Goal: Information Seeking & Learning: Learn about a topic

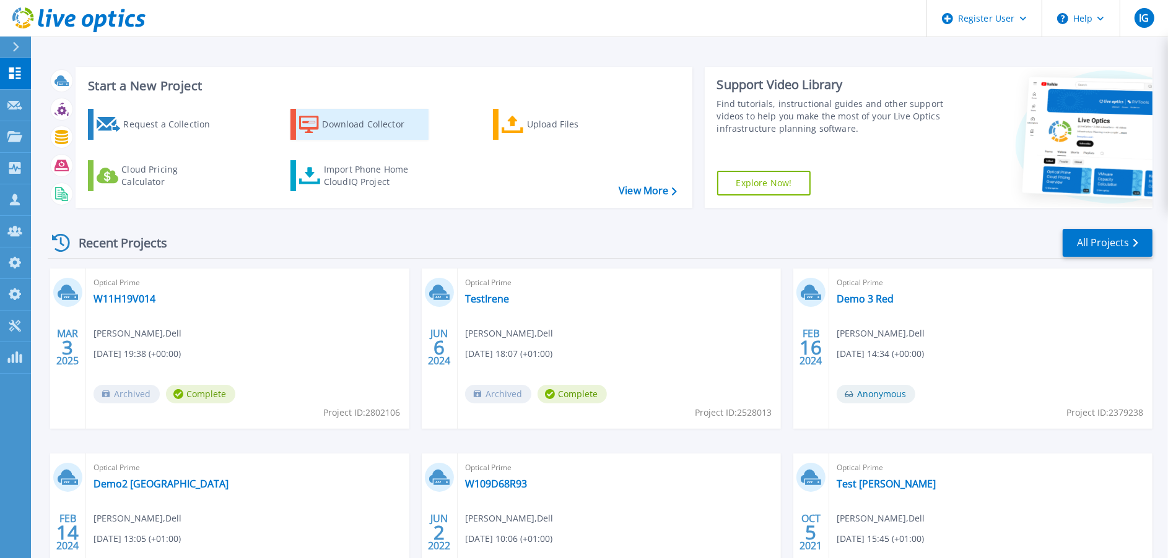
click at [368, 116] on div "Download Collector" at bounding box center [371, 124] width 99 height 25
click at [16, 45] on icon at bounding box center [16, 47] width 6 height 10
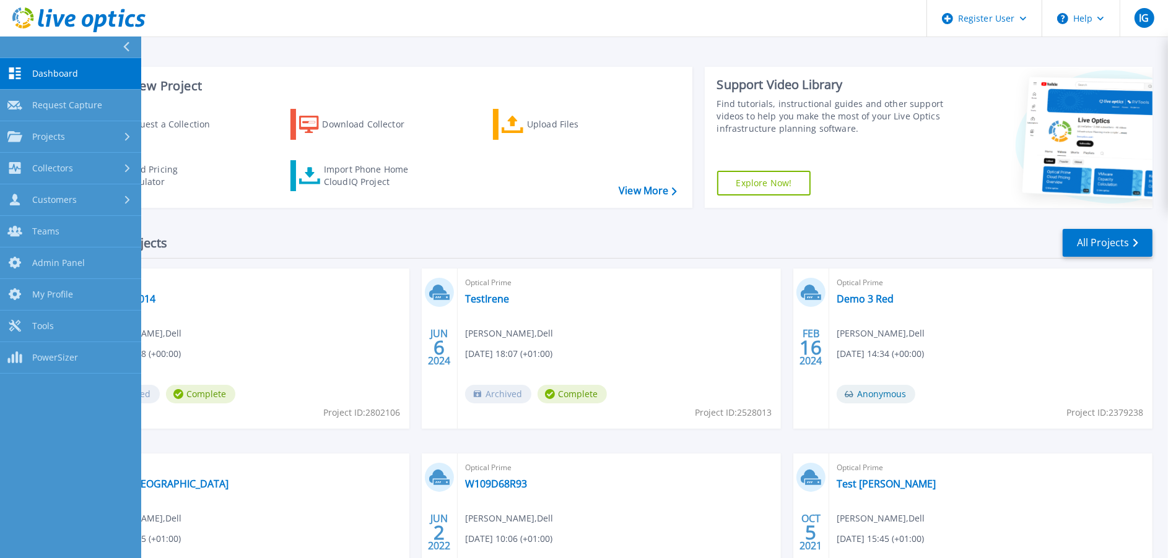
click at [32, 74] on span "Dashboard" at bounding box center [55, 73] width 46 height 11
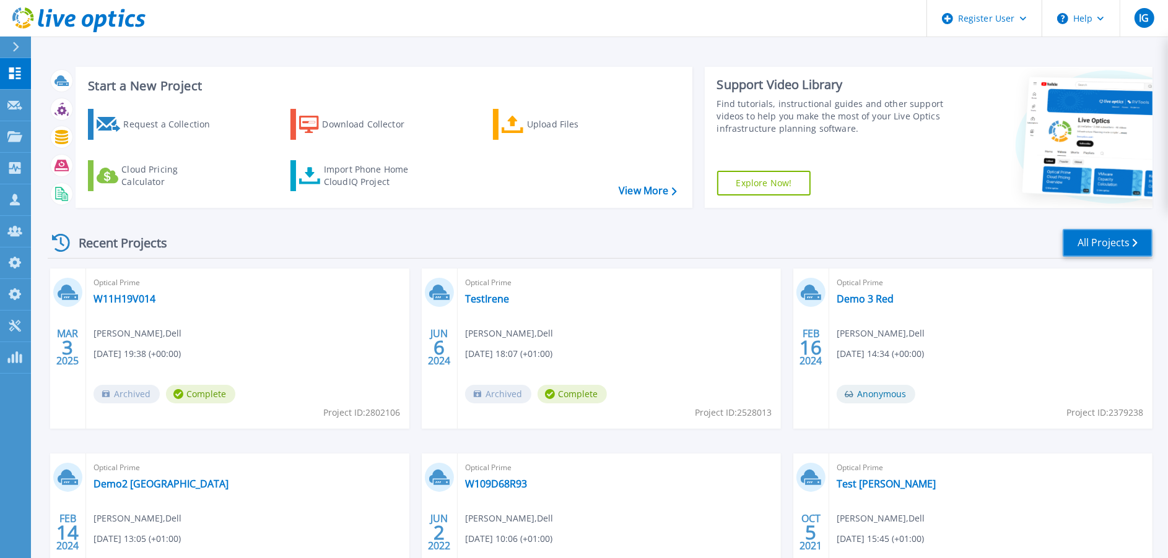
click at [1079, 238] on link "All Projects" at bounding box center [1107, 243] width 90 height 28
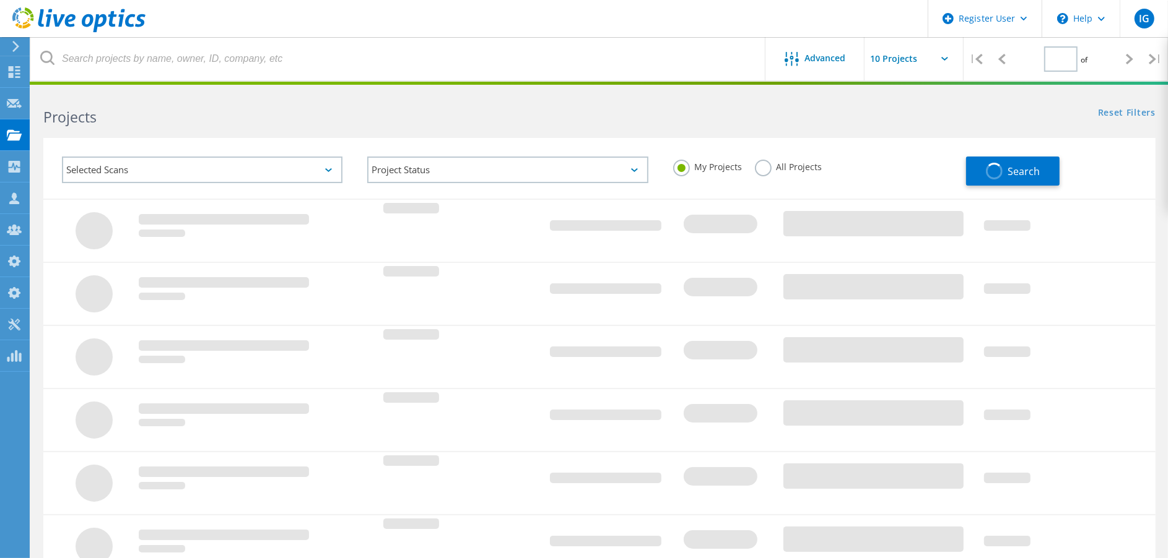
type input "1"
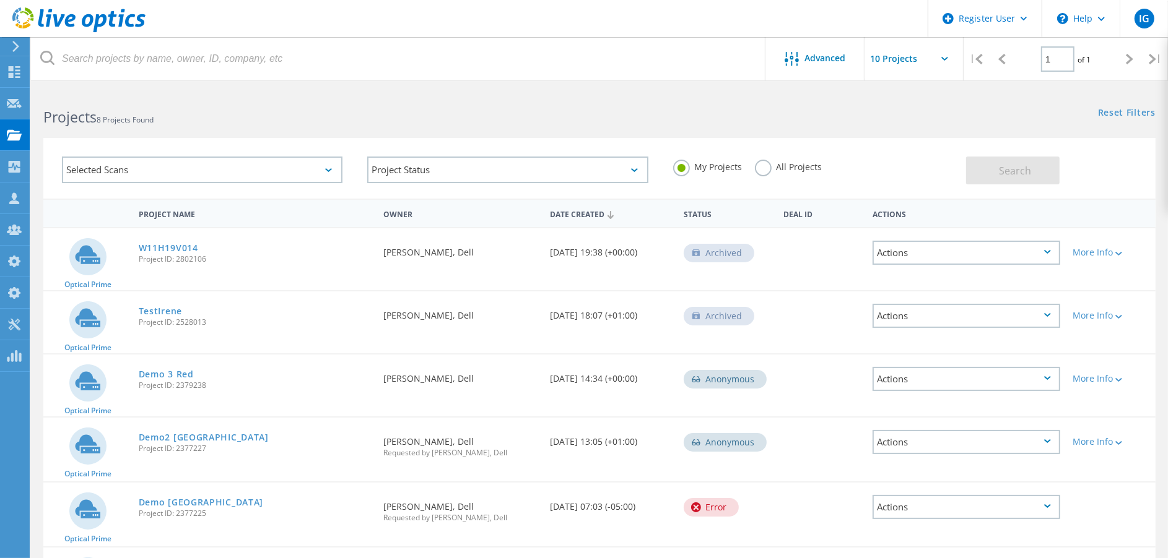
click at [768, 164] on label "All Projects" at bounding box center [788, 166] width 67 height 12
click at [0, 0] on input "All Projects" at bounding box center [0, 0] width 0 height 0
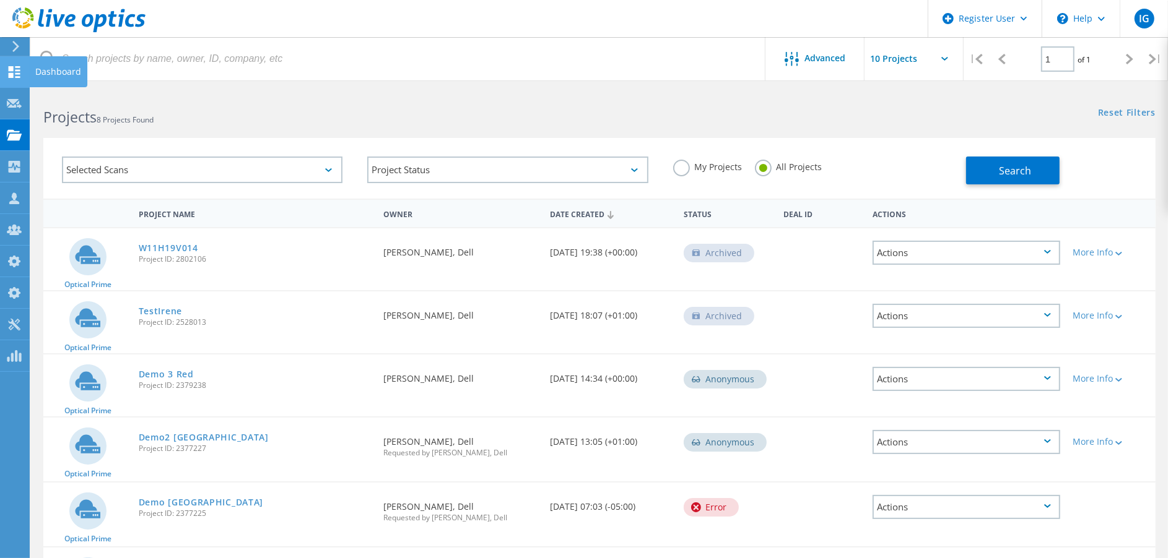
click at [14, 72] on icon at bounding box center [14, 72] width 15 height 12
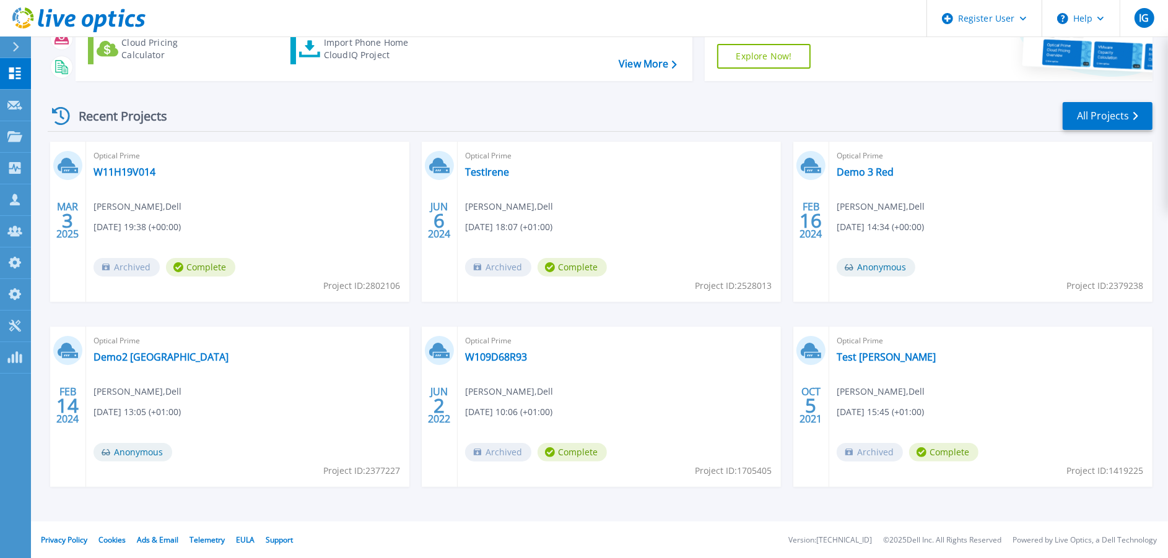
scroll to position [128, 0]
click at [880, 173] on link "Demo 3 Red" at bounding box center [864, 171] width 57 height 12
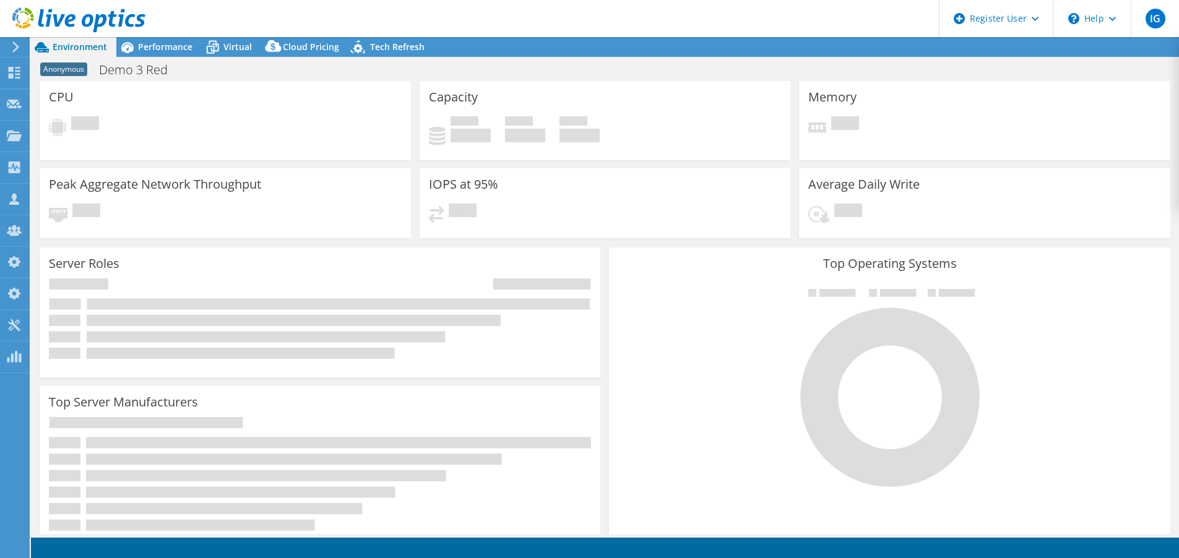
select select "EUFrankfurt"
select select "USD"
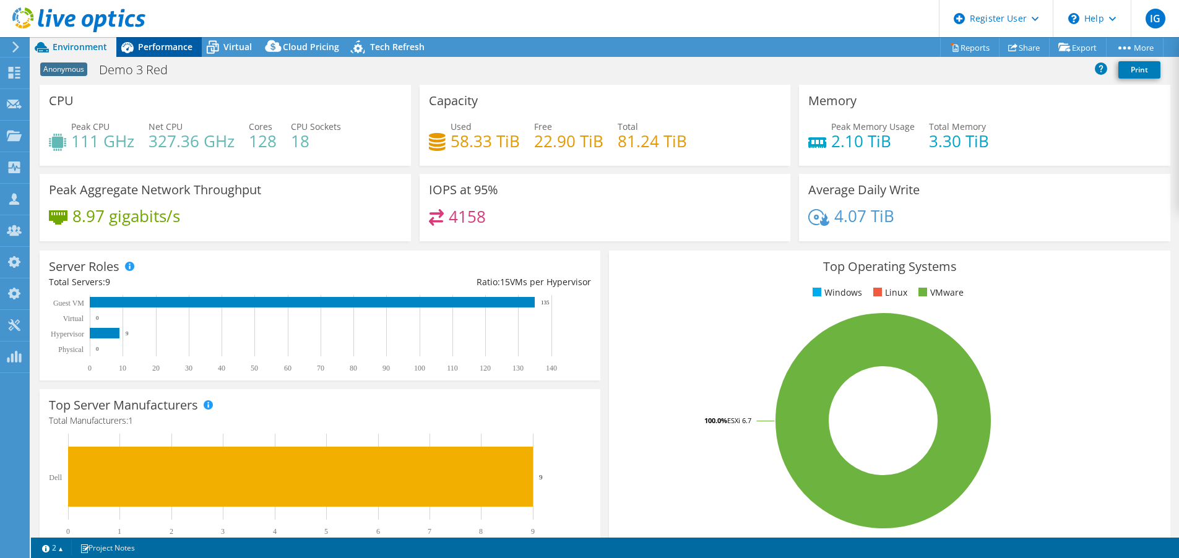
click at [149, 50] on span "Performance" at bounding box center [165, 47] width 54 height 12
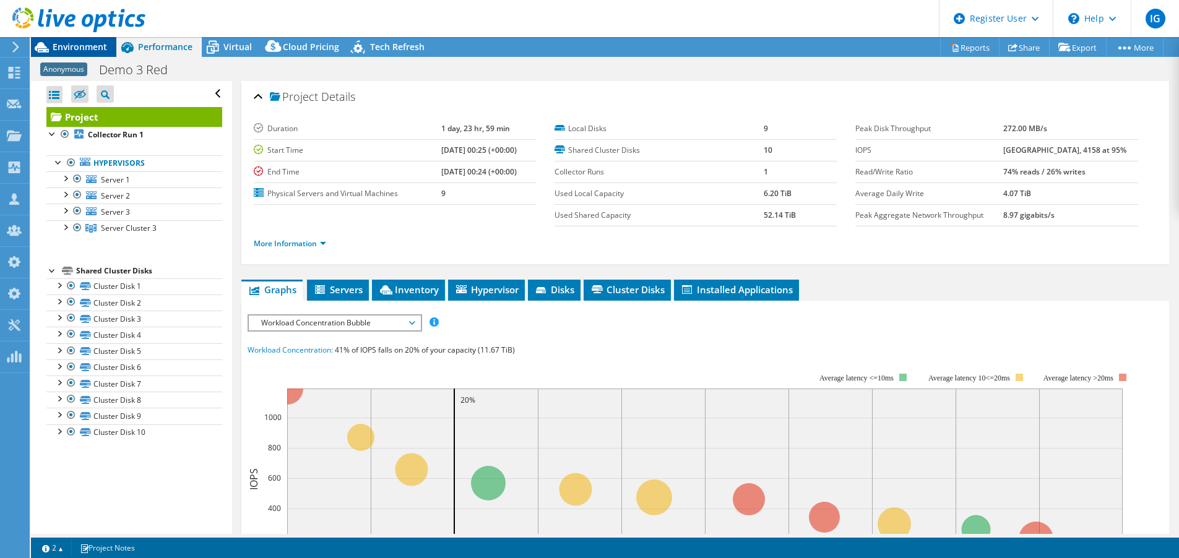
click at [84, 47] on span "Environment" at bounding box center [80, 47] width 54 height 12
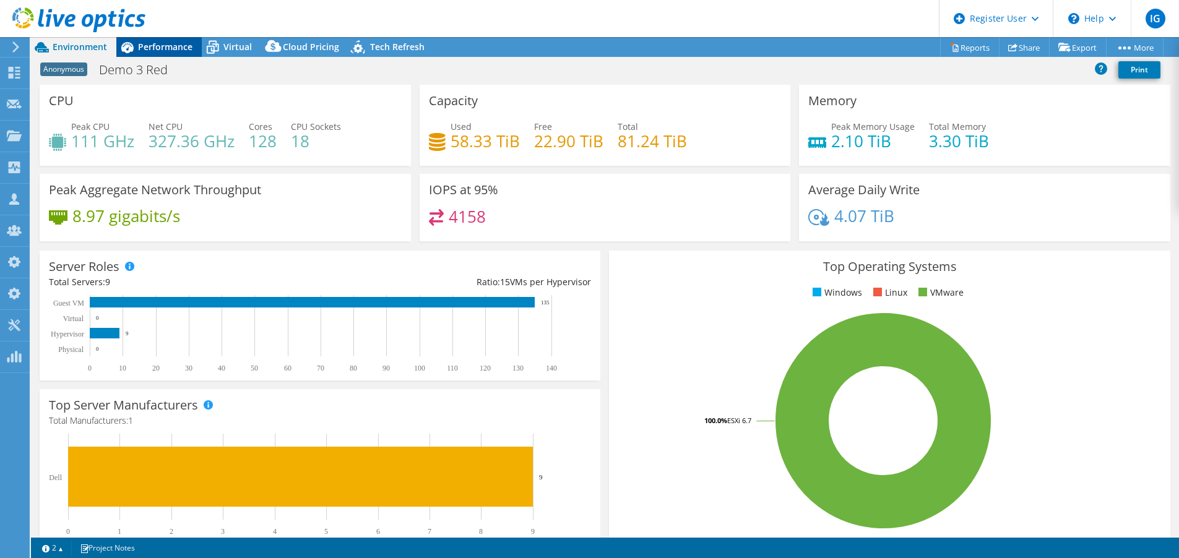
click at [167, 43] on span "Performance" at bounding box center [165, 47] width 54 height 12
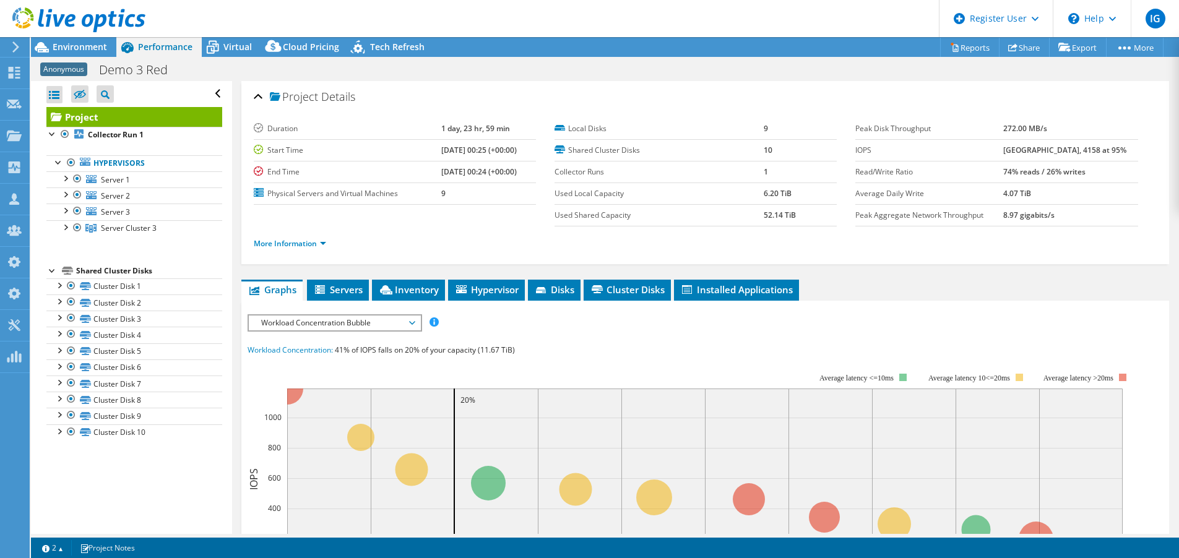
scroll to position [77, 0]
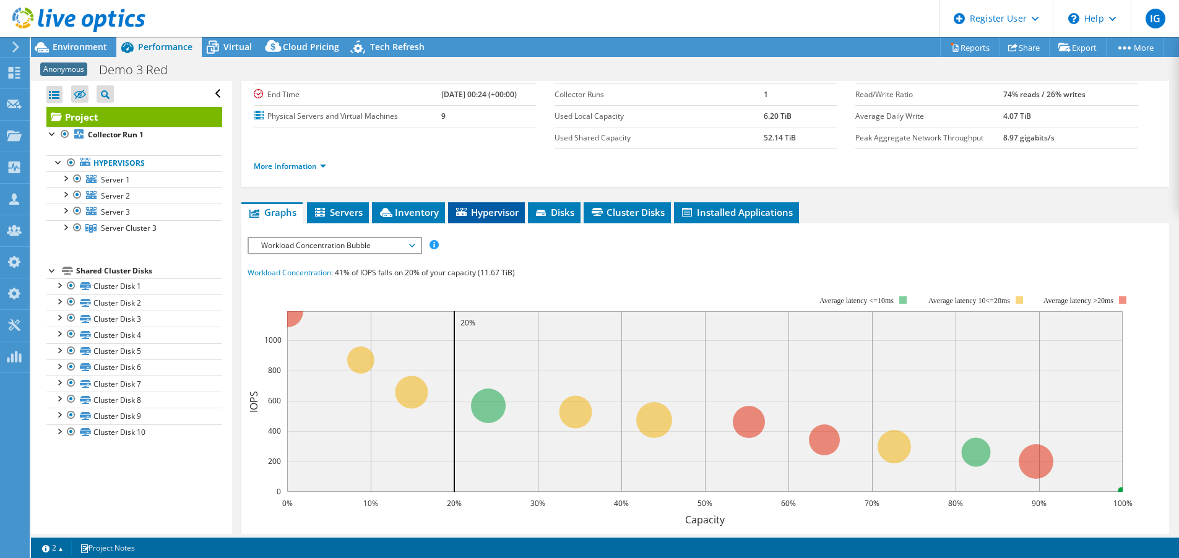
click at [487, 214] on span "Hypervisor" at bounding box center [486, 212] width 64 height 12
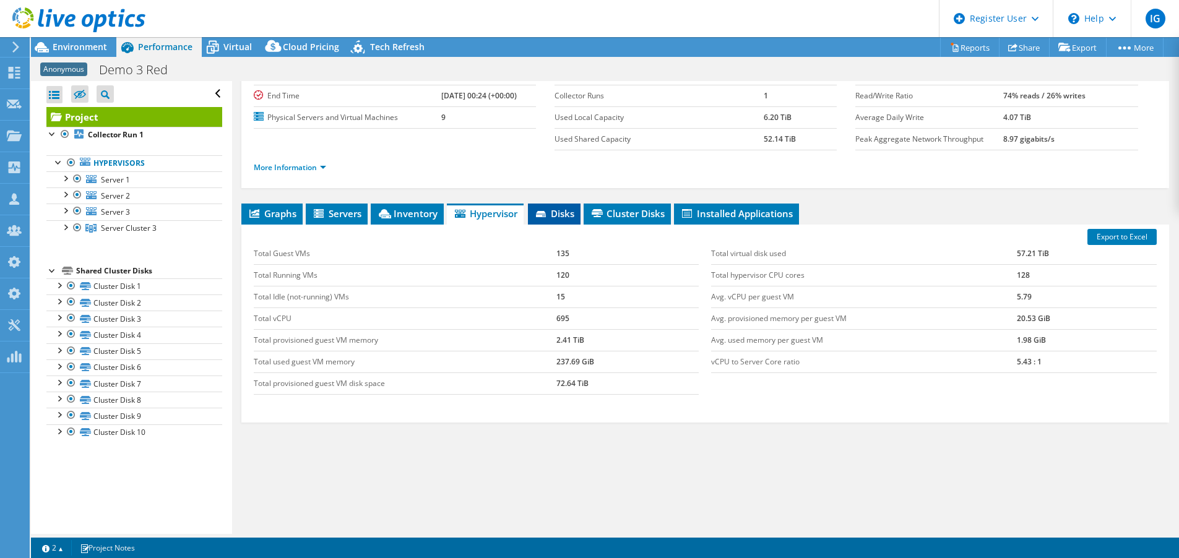
click at [557, 204] on li "Disks" at bounding box center [554, 214] width 53 height 21
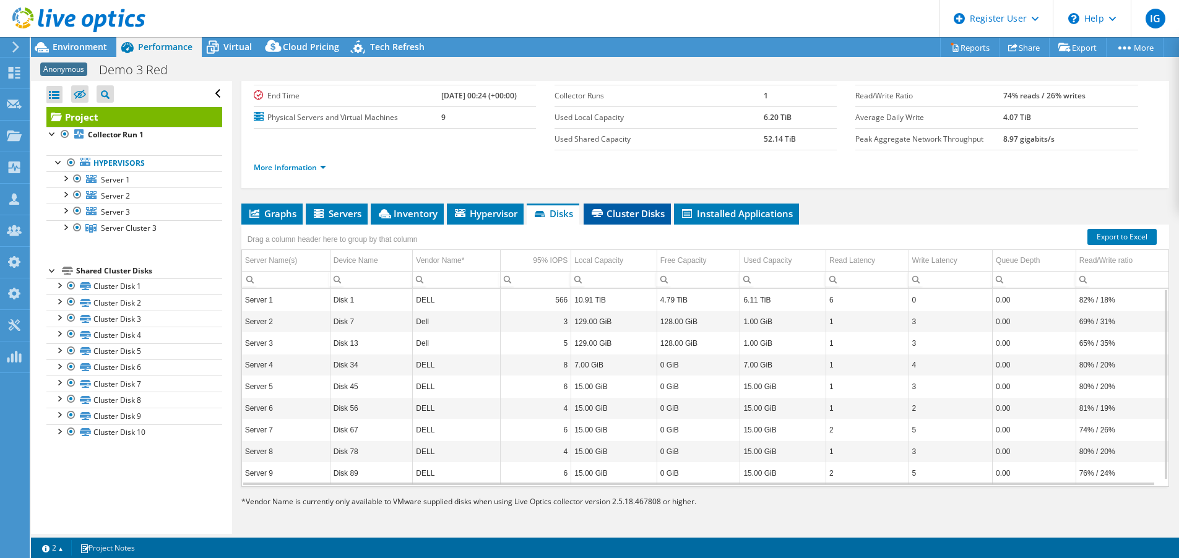
click at [639, 215] on span "Cluster Disks" at bounding box center [627, 213] width 75 height 12
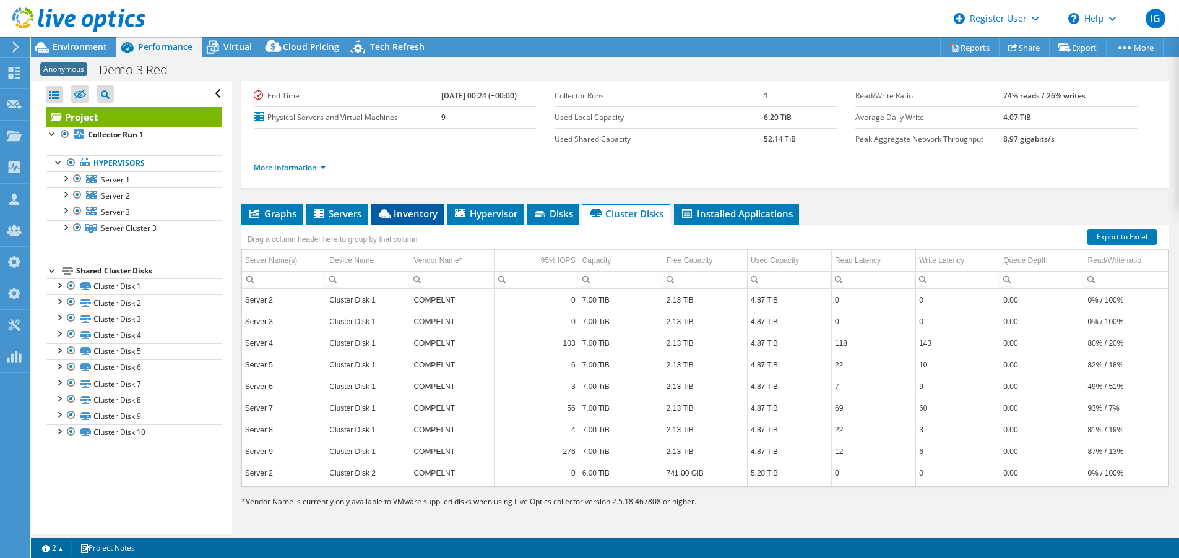
click at [416, 215] on span "Inventory" at bounding box center [407, 213] width 61 height 12
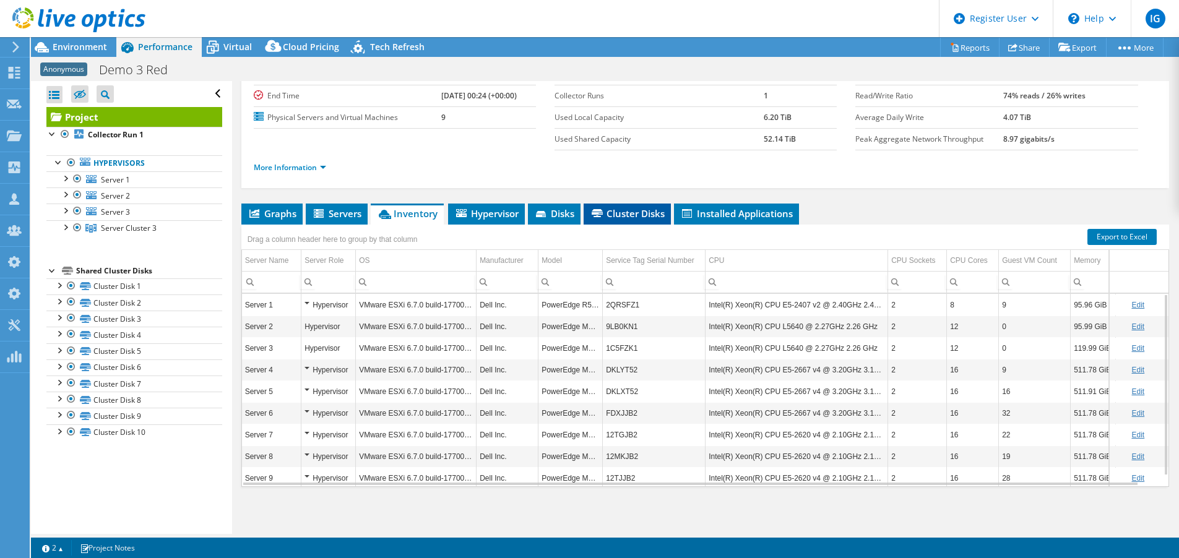
click at [647, 212] on span "Cluster Disks" at bounding box center [627, 213] width 75 height 12
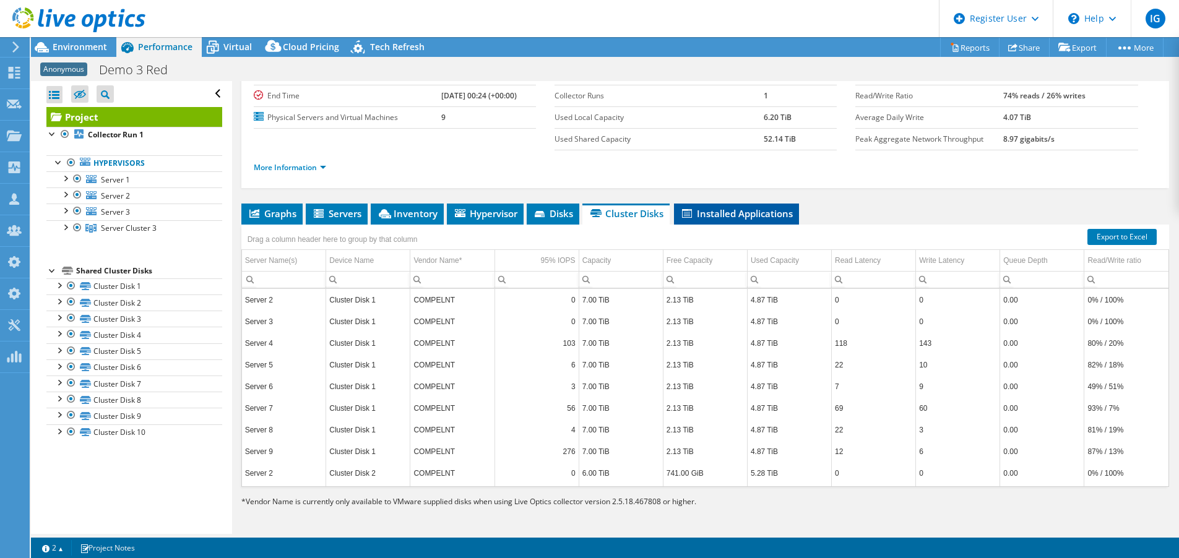
click at [746, 214] on span "Installed Applications" at bounding box center [736, 213] width 113 height 12
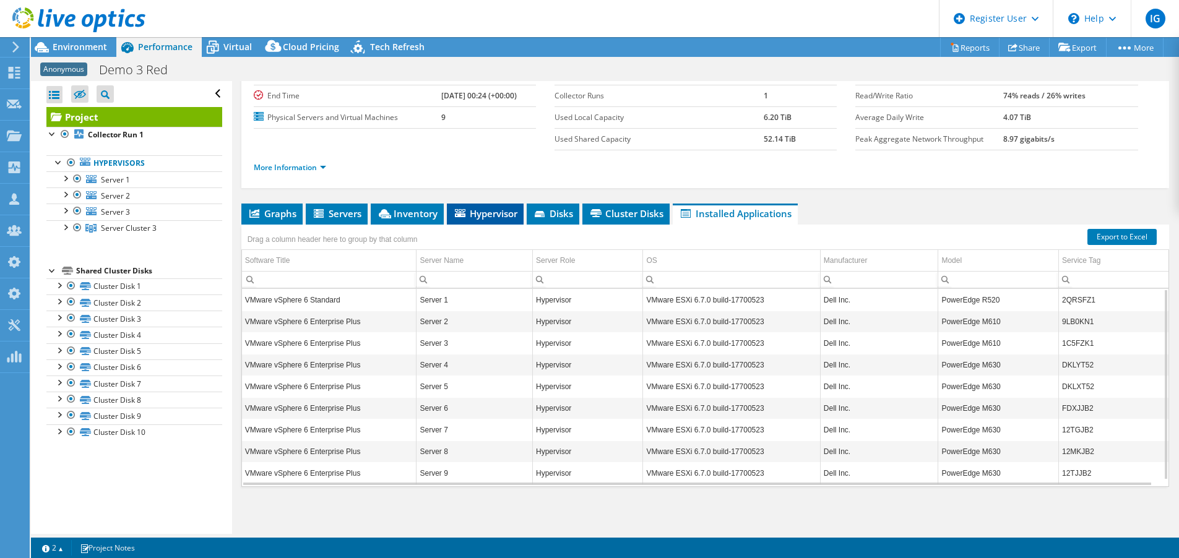
click at [471, 211] on span "Hypervisor" at bounding box center [485, 213] width 64 height 12
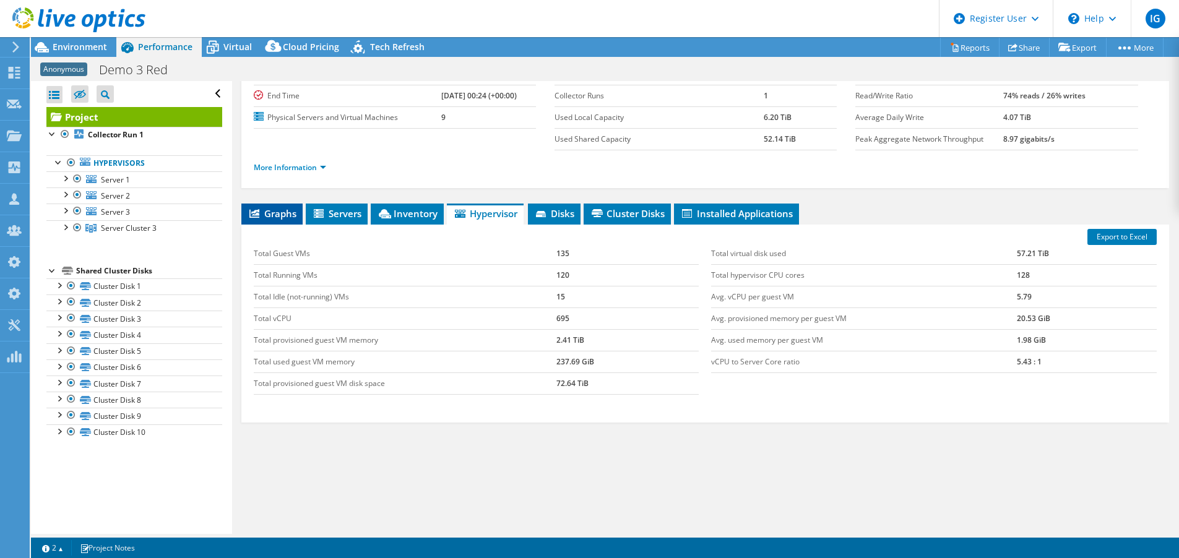
click at [263, 210] on span "Graphs" at bounding box center [272, 213] width 49 height 12
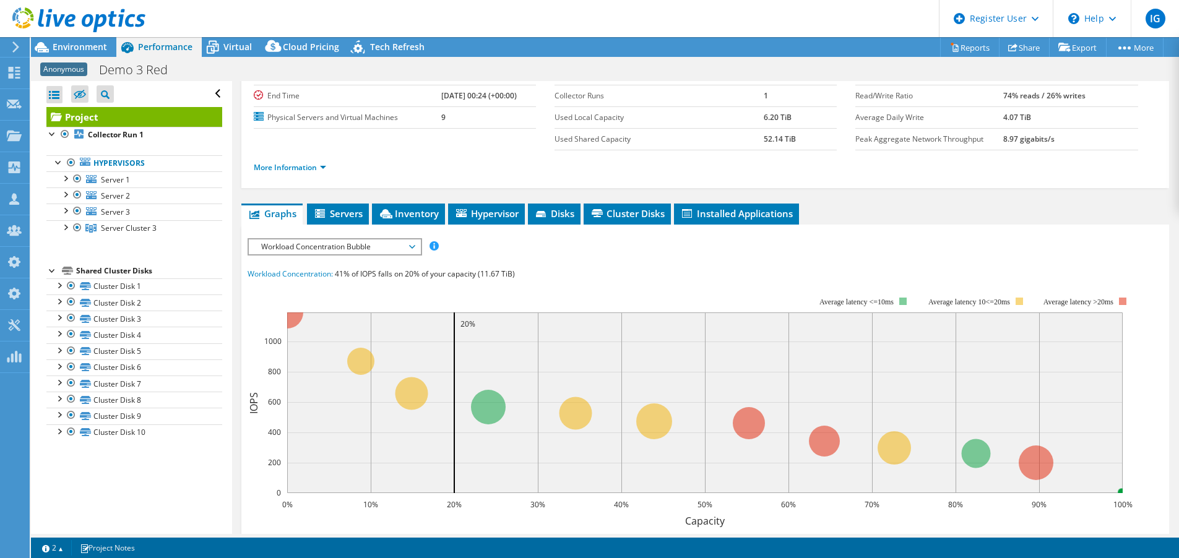
scroll to position [77, 0]
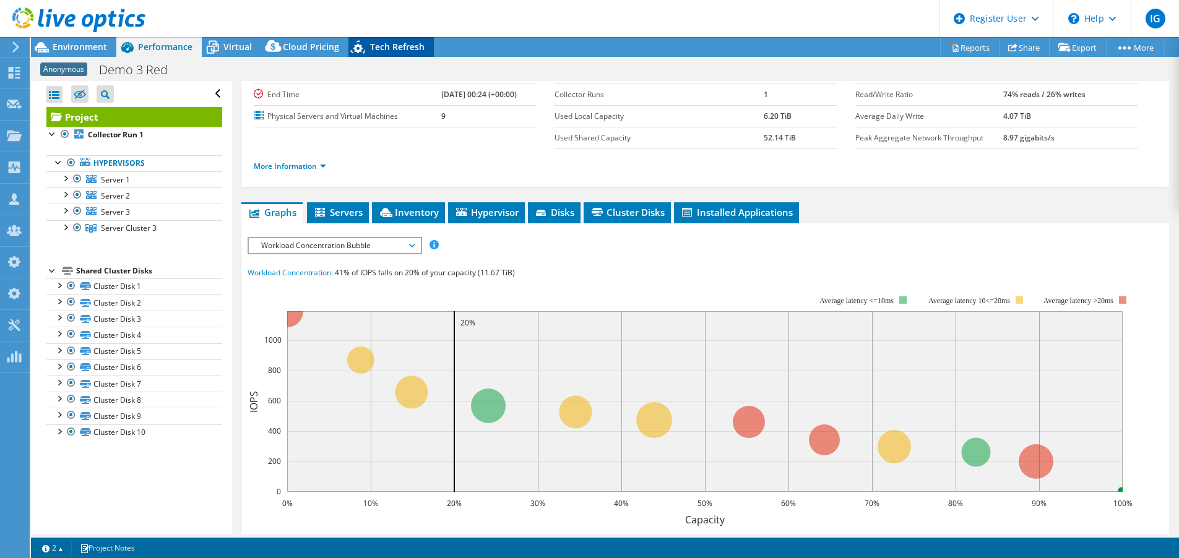
click at [373, 50] on span "Tech Refresh" at bounding box center [397, 47] width 54 height 12
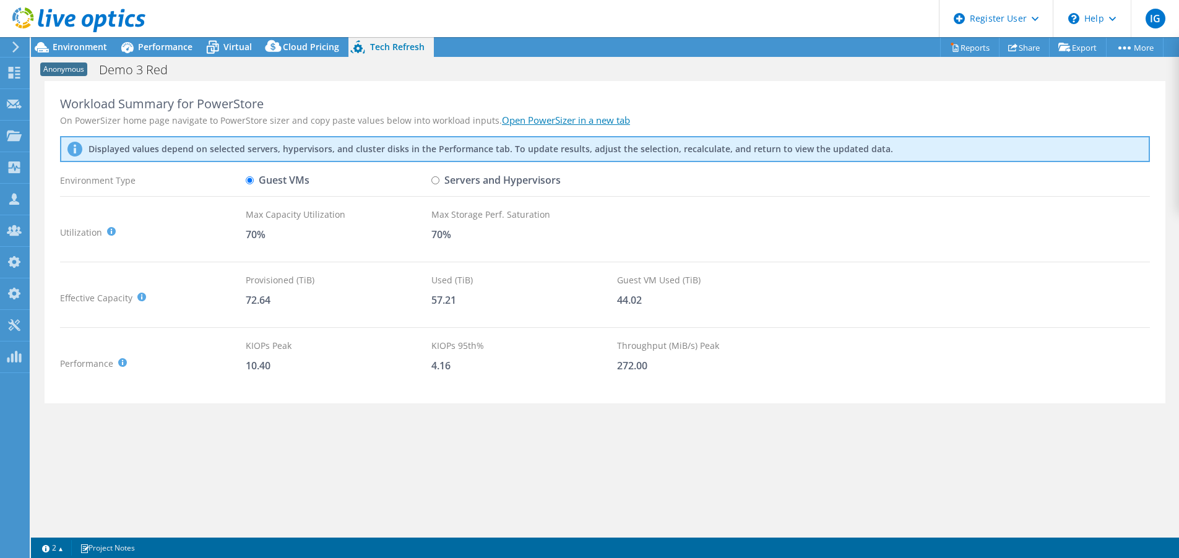
click at [435, 180] on input "Servers and Hypervisors" at bounding box center [435, 180] width 8 height 8
radio input "true"
click at [252, 178] on input "Guest VMs" at bounding box center [250, 180] width 8 height 8
radio input "true"
radio input "false"
